Goal: Task Accomplishment & Management: Use online tool/utility

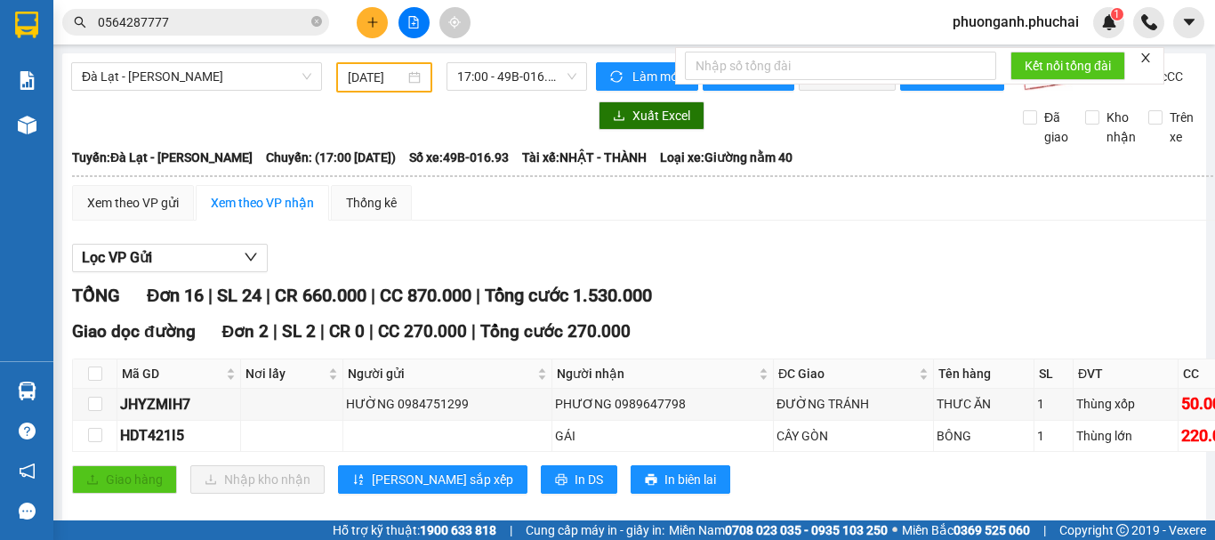
click at [373, 81] on input "[DATE]" at bounding box center [376, 78] width 57 height 20
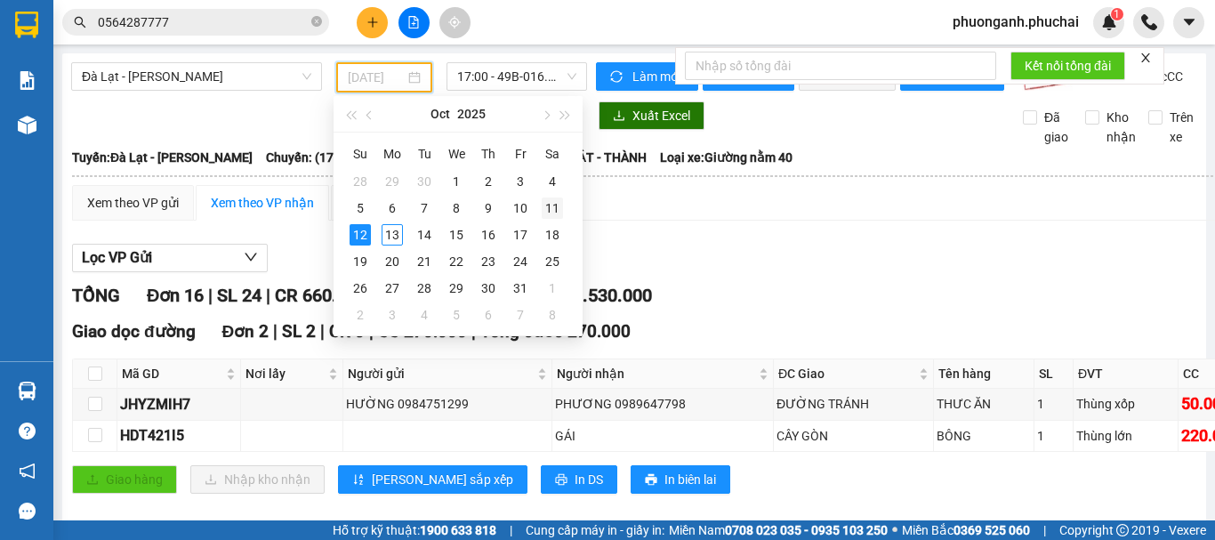
click at [556, 205] on div "11" at bounding box center [552, 207] width 21 height 21
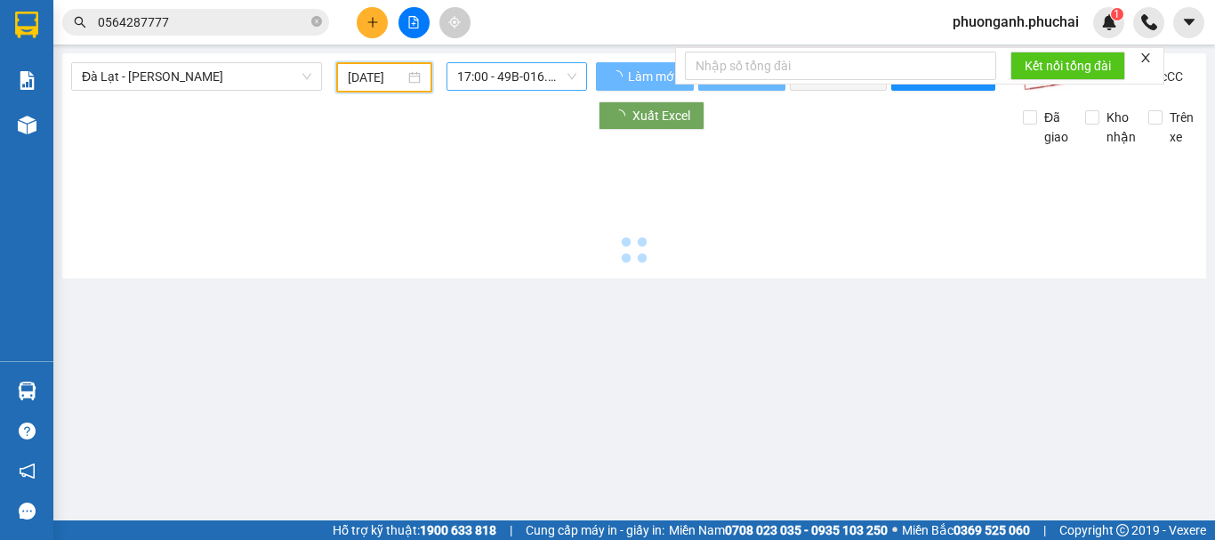
click at [502, 73] on span "17:00 - 49B-016.93" at bounding box center [516, 76] width 119 height 27
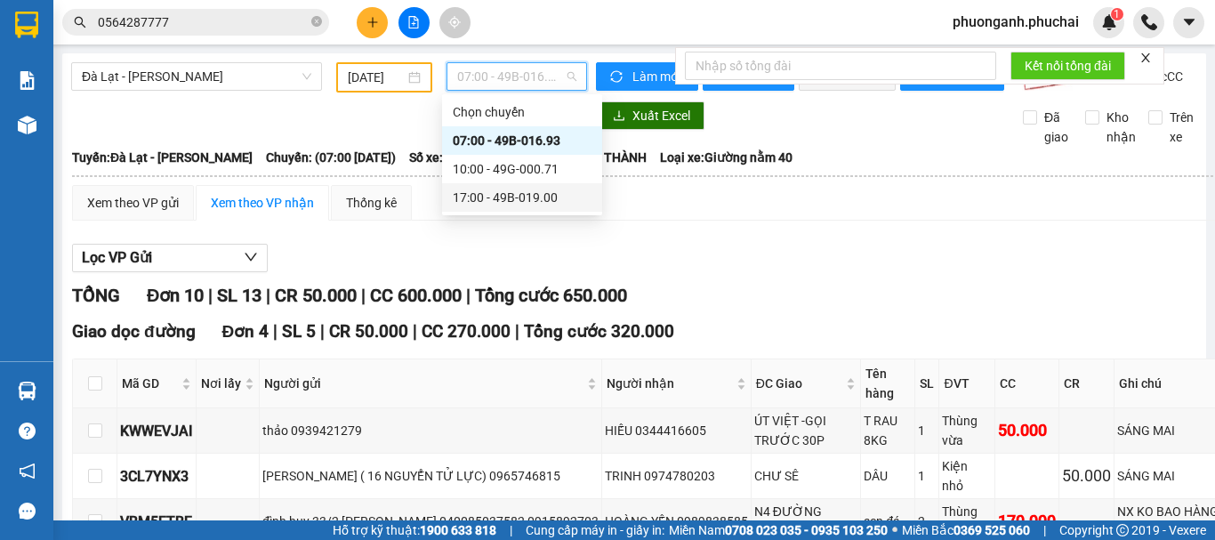
click at [513, 194] on div "17:00 - 49B-019.00" at bounding box center [522, 198] width 139 height 20
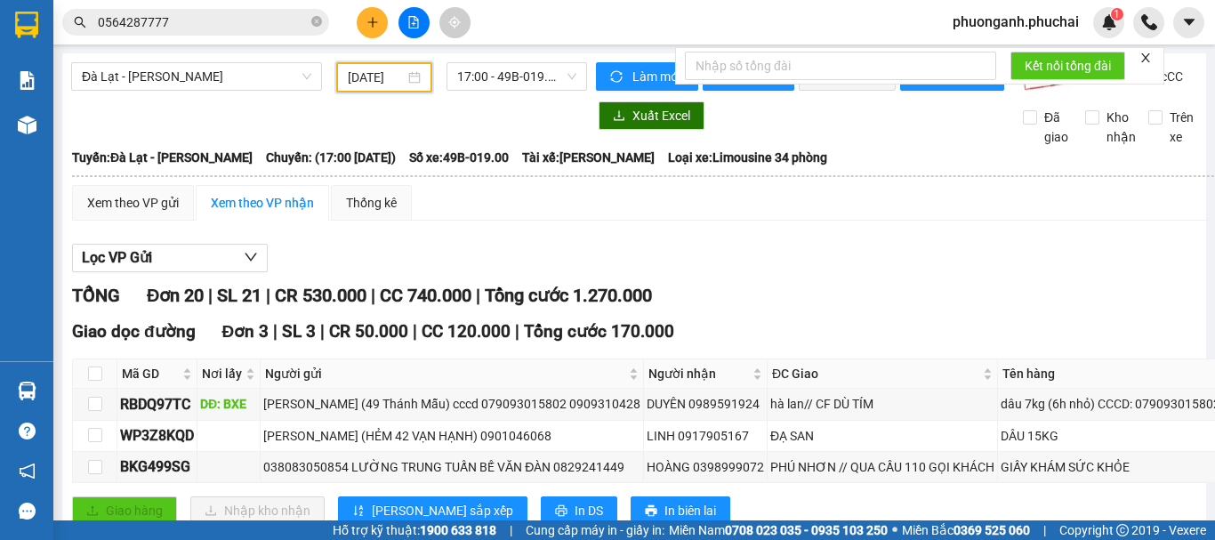
click at [380, 74] on input "[DATE]" at bounding box center [376, 78] width 57 height 20
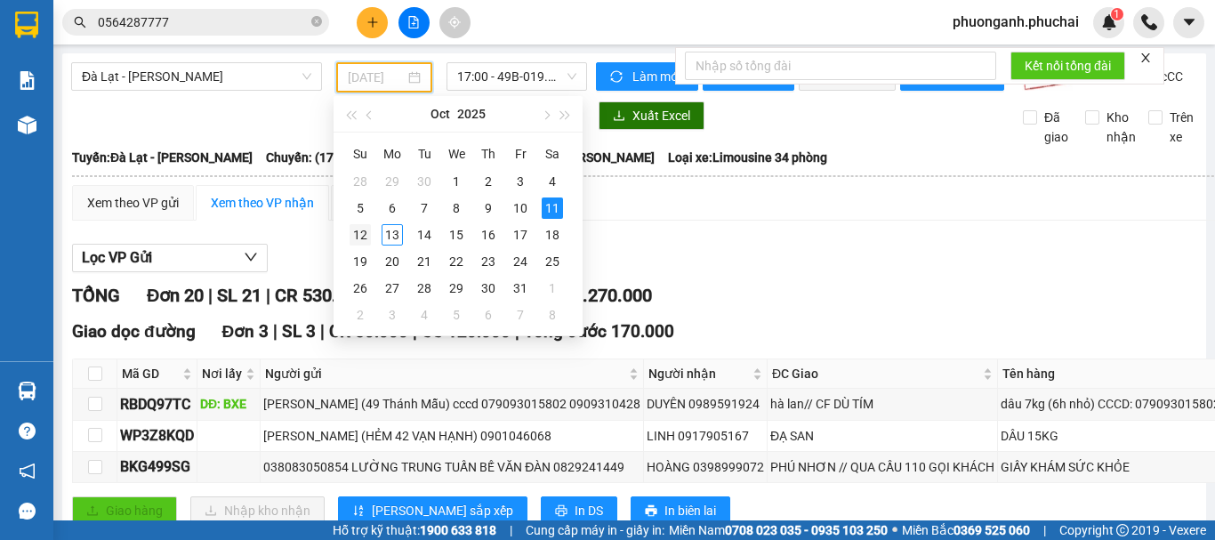
click at [362, 231] on div "12" at bounding box center [359, 234] width 21 height 21
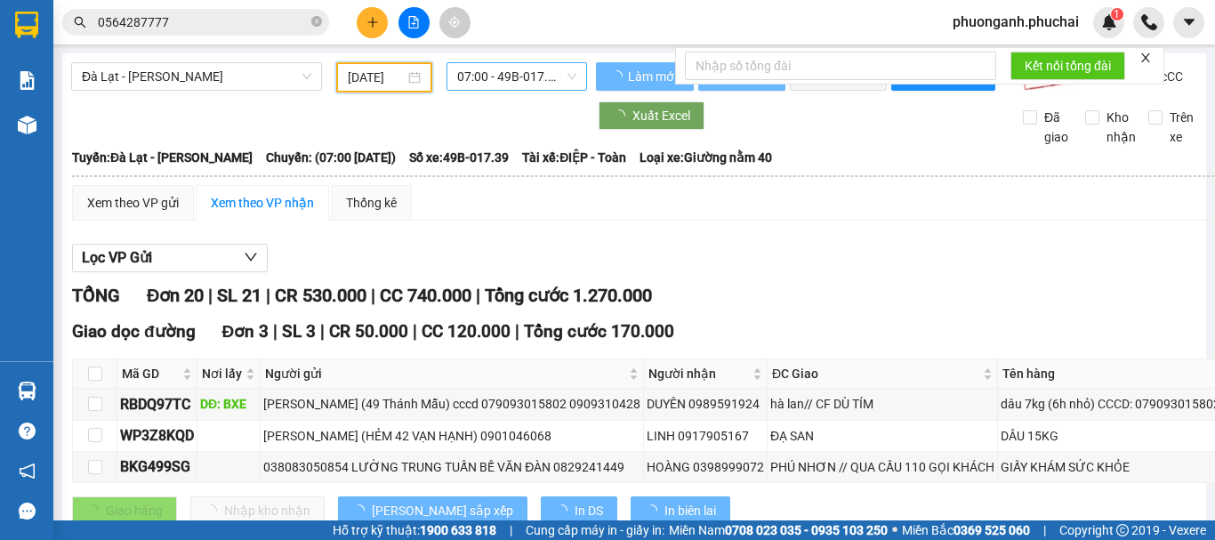
type input "[DATE]"
click at [521, 68] on span "07:00 - 49B-017.39" at bounding box center [516, 76] width 119 height 27
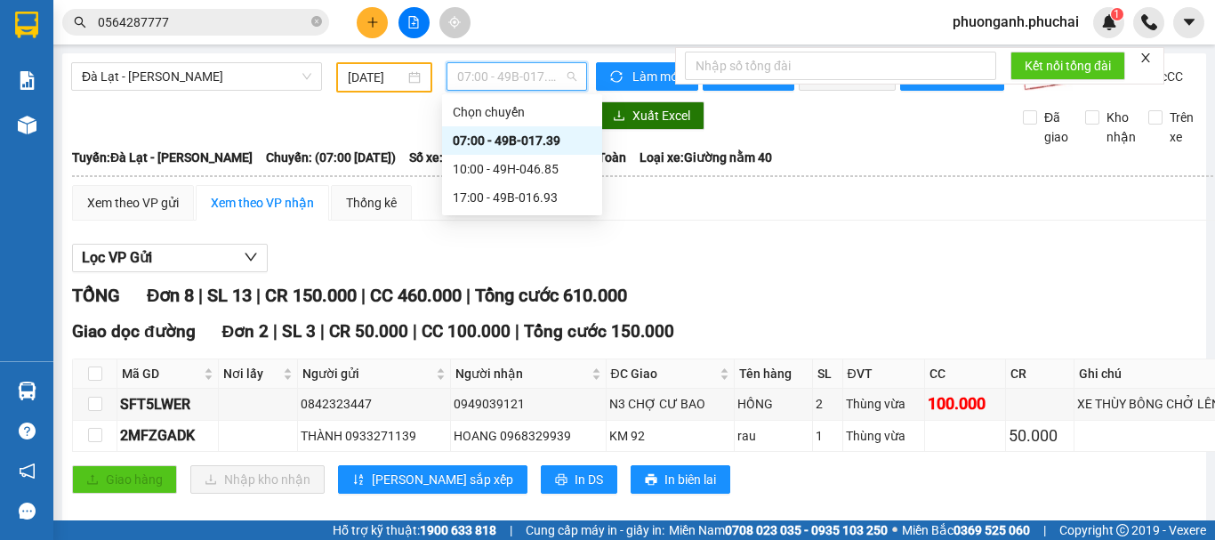
click at [518, 148] on div "07:00 - 49B-017.39" at bounding box center [522, 141] width 139 height 20
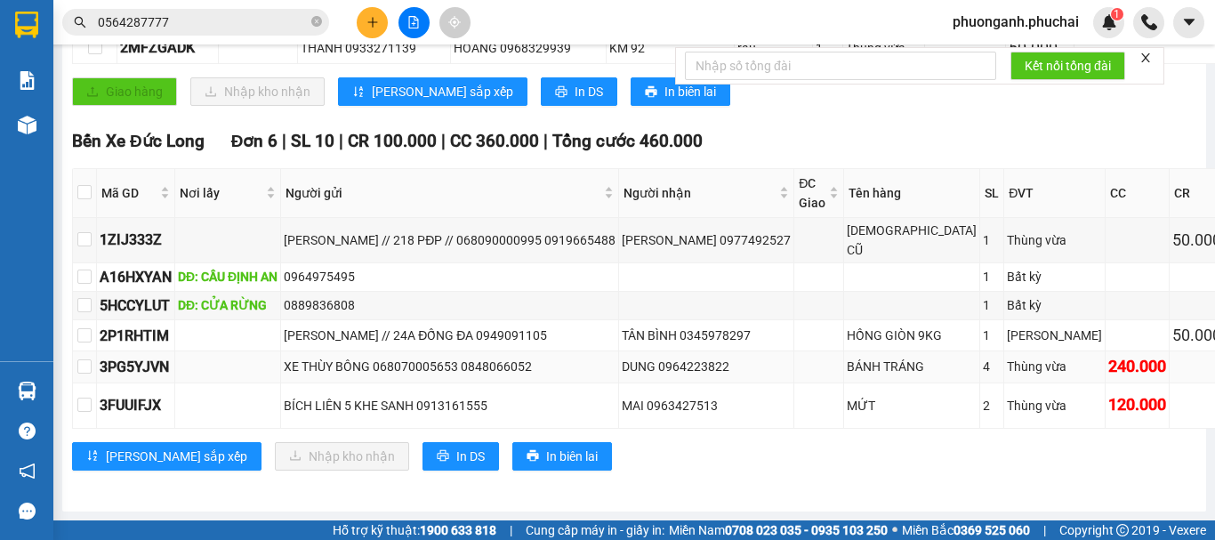
scroll to position [445, 0]
